Goal: Check status: Check status

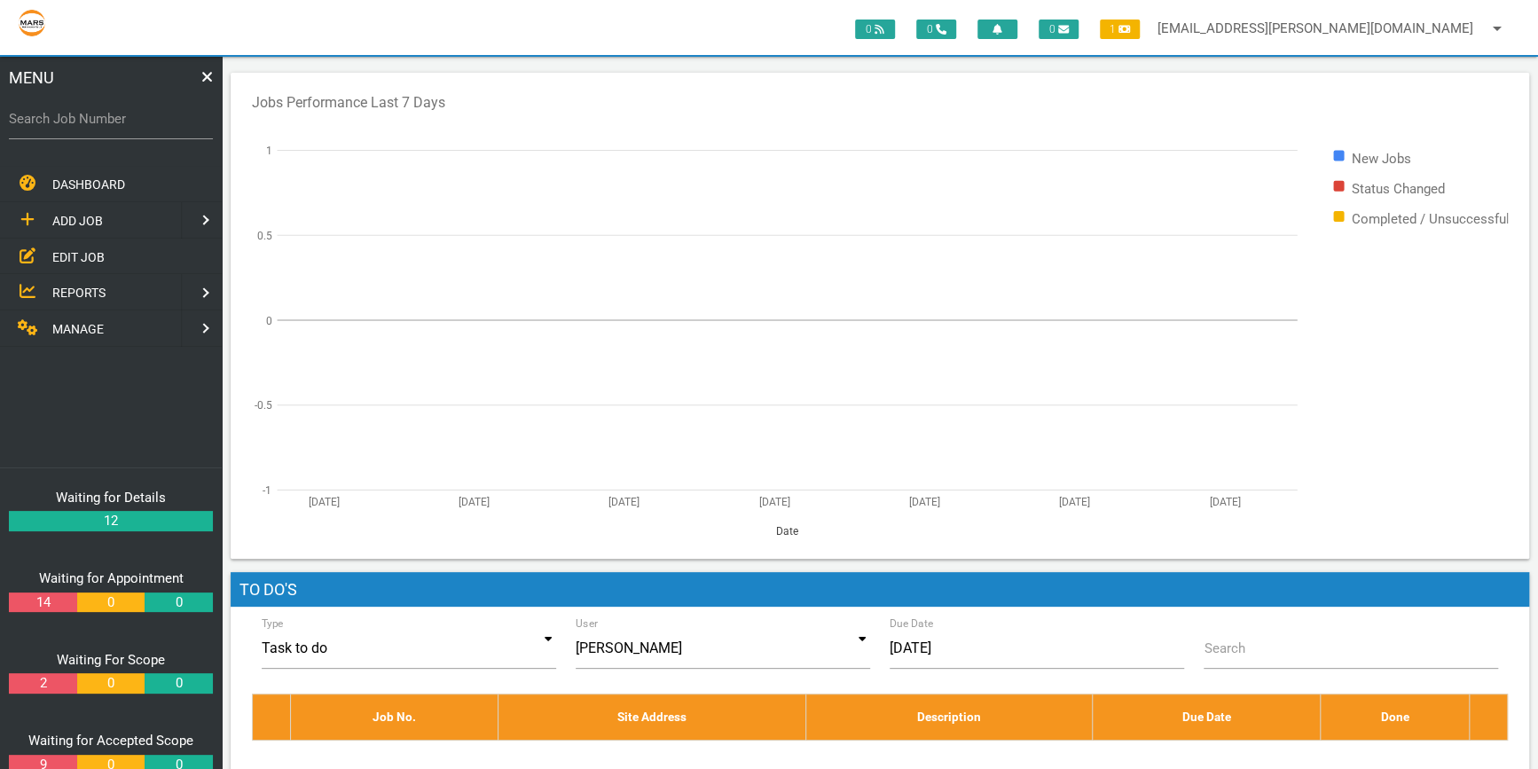
click at [60, 120] on label "Search Job Number" at bounding box center [111, 119] width 204 height 20
click at [60, 120] on input "Search Job Number" at bounding box center [111, 118] width 204 height 41
type input "1743"
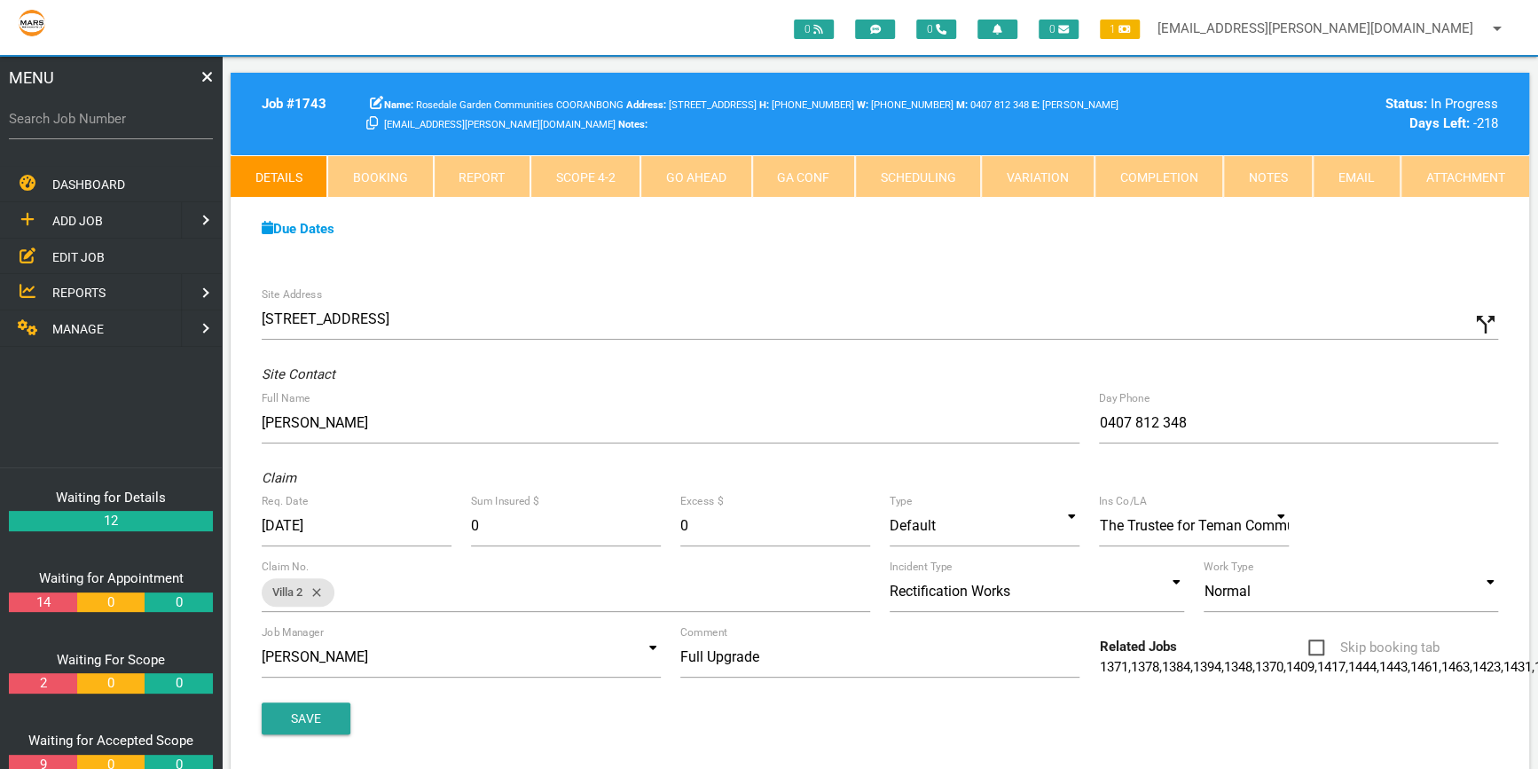
click at [1440, 177] on link "Attachment" at bounding box center [1465, 176] width 129 height 43
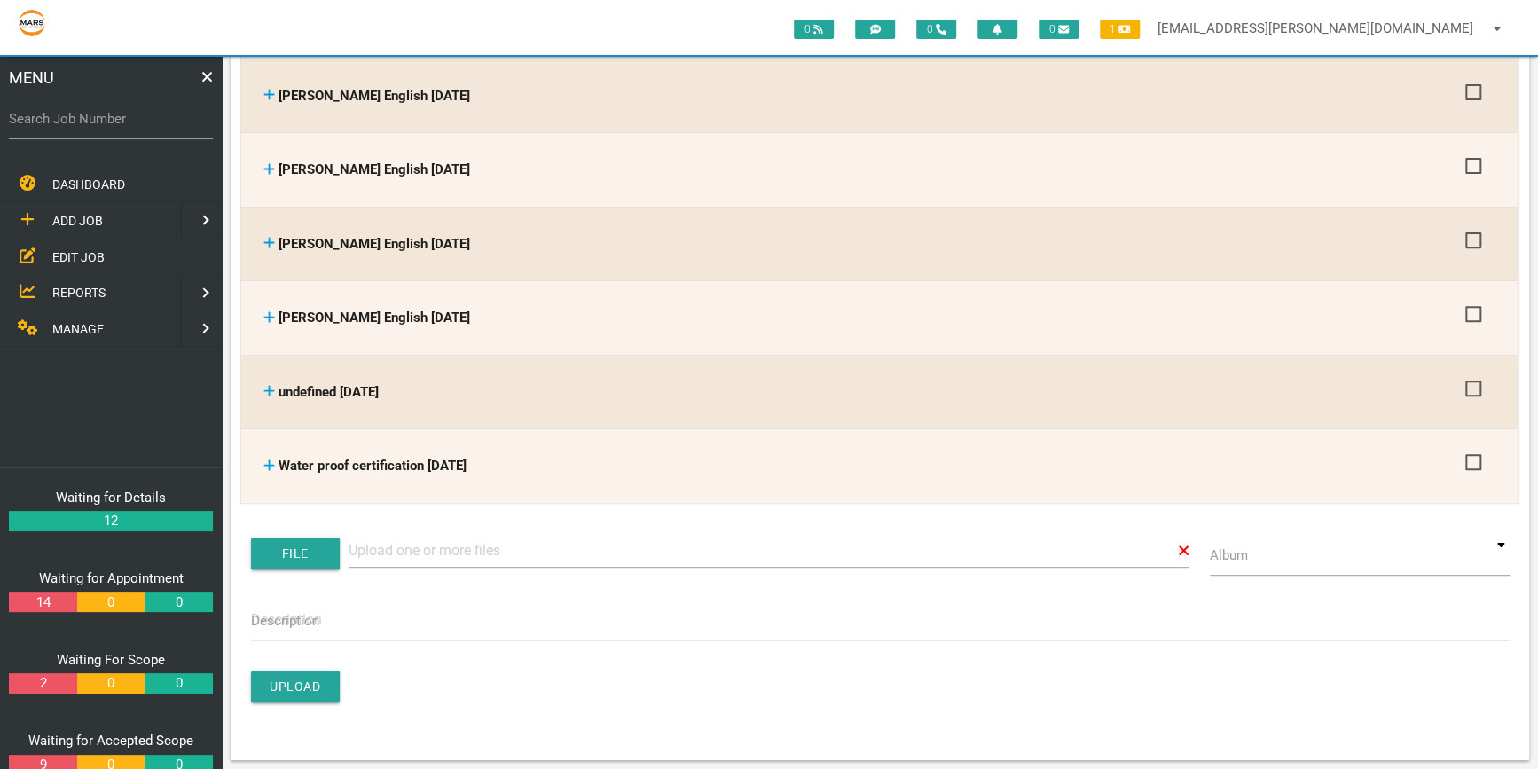
scroll to position [4515, 0]
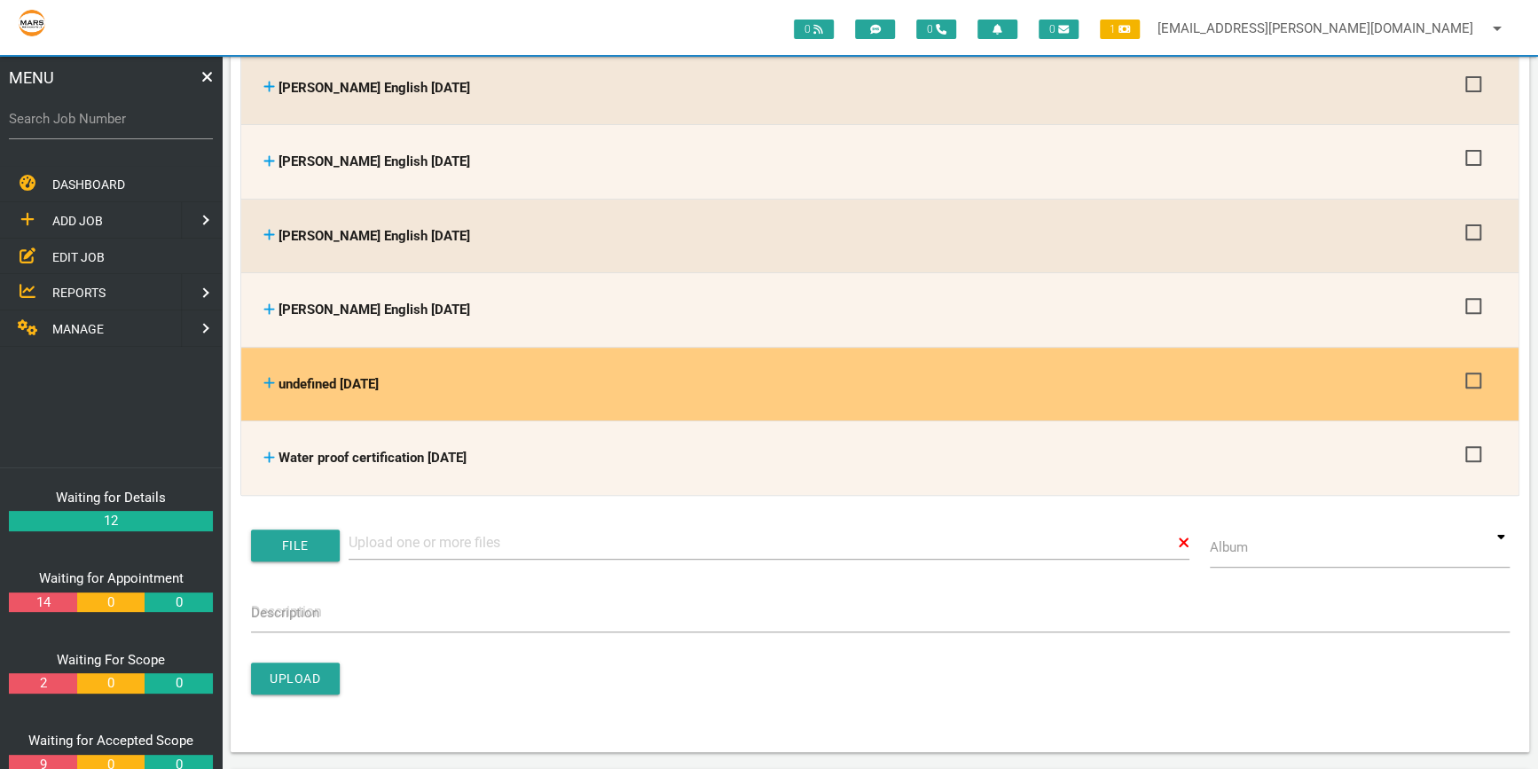
click at [345, 376] on span "undefined 14/08/2025" at bounding box center [329, 384] width 100 height 16
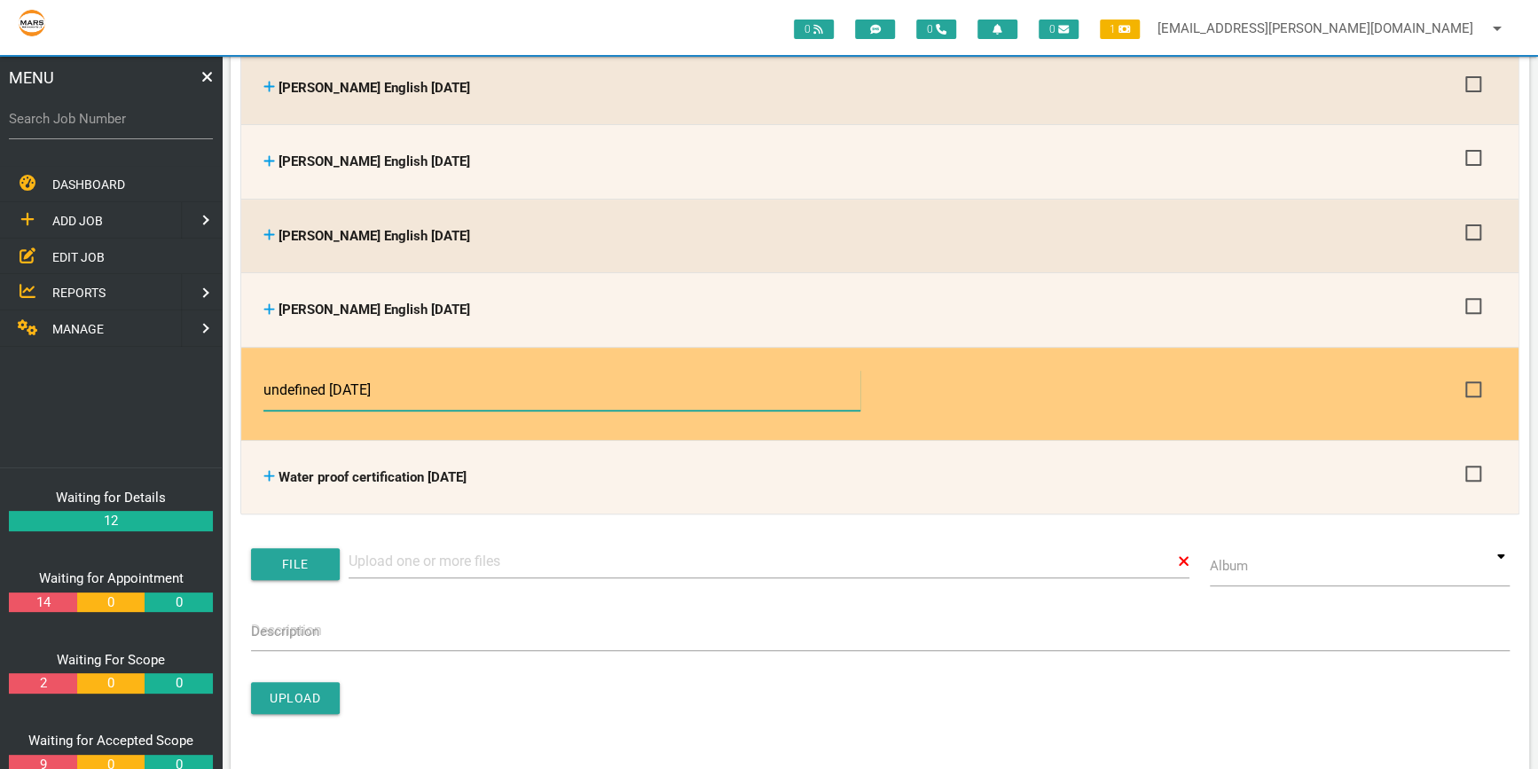
click at [331, 370] on input "undefined 14/08/2025" at bounding box center [561, 390] width 596 height 41
type input "Ausiiports variation quote after screens removed from request14/08/2025"
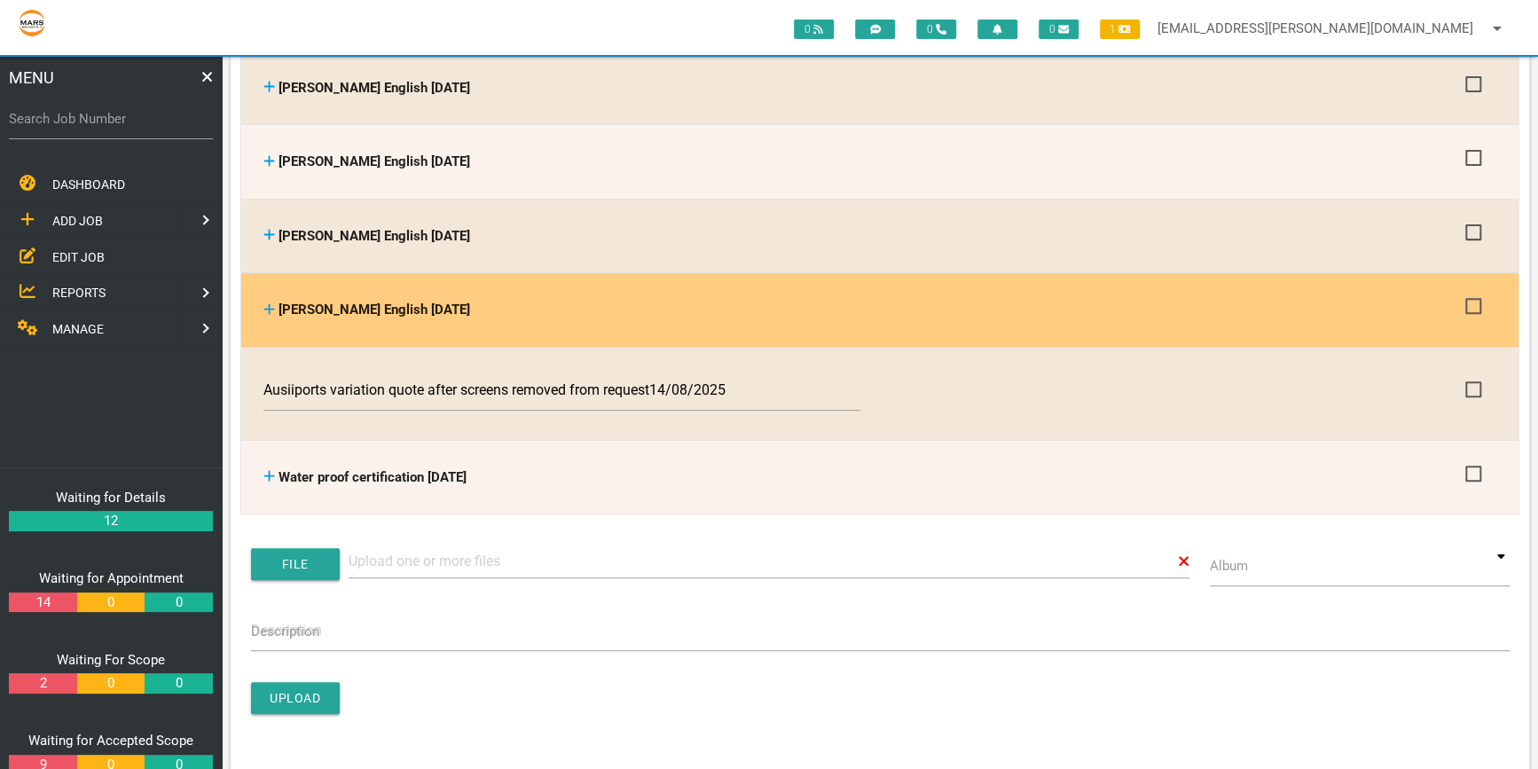
click at [662, 282] on th "Roxanne English 28/07/2025 Roxanne English 28/07/2025" at bounding box center [860, 310] width 1202 height 56
